Goal: Ask a question

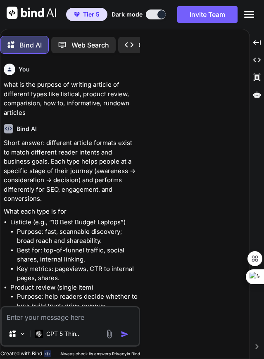
scroll to position [9907, 0]
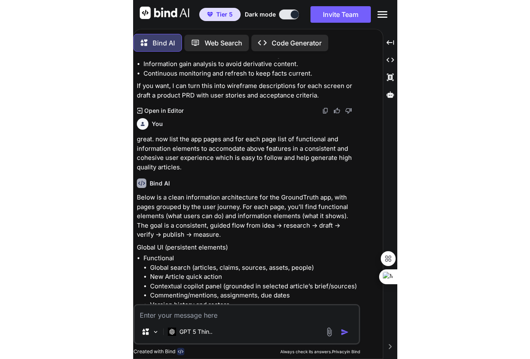
scroll to position [4501, 0]
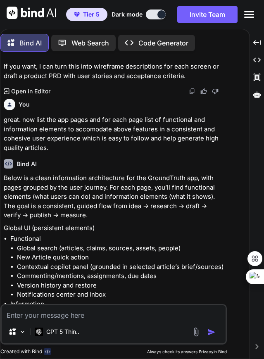
type textarea "x"
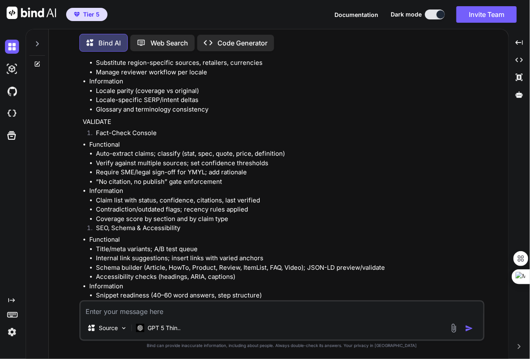
scroll to position [3237, 0]
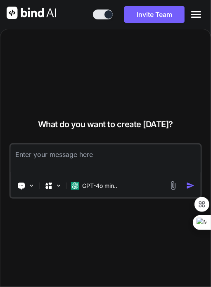
type textarea "x"
